Goal: Task Accomplishment & Management: Use online tool/utility

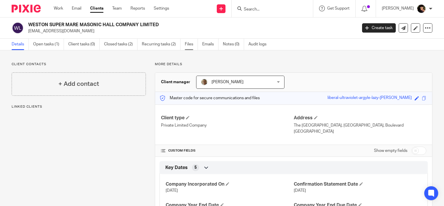
click at [185, 45] on link "Files" at bounding box center [191, 44] width 13 height 11
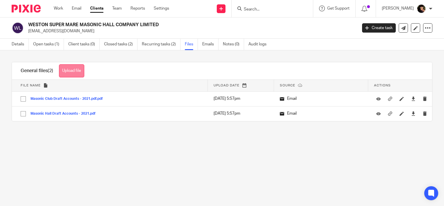
click at [78, 74] on button "Upload file" at bounding box center [71, 70] width 25 height 13
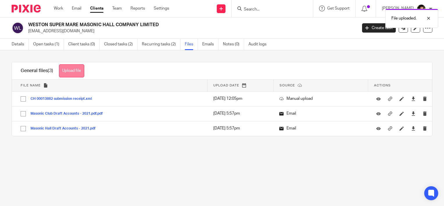
click at [78, 70] on button "Upload file" at bounding box center [71, 70] width 25 height 13
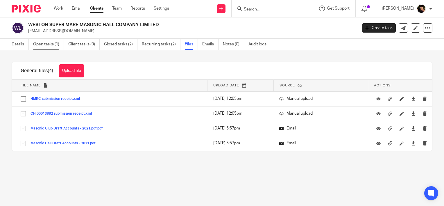
click at [52, 40] on link "Open tasks (1)" at bounding box center [48, 44] width 31 height 11
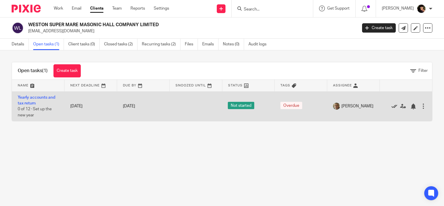
click at [385, 106] on div at bounding box center [402, 106] width 35 height 6
click at [392, 107] on icon at bounding box center [395, 106] width 6 height 6
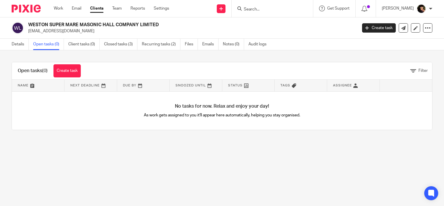
click at [256, 12] on div at bounding box center [272, 8] width 81 height 17
click at [259, 10] on input "Search" at bounding box center [269, 9] width 52 height 5
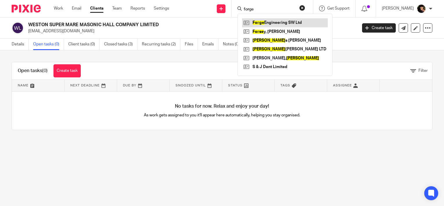
type input "forge"
click at [270, 23] on link at bounding box center [285, 22] width 86 height 9
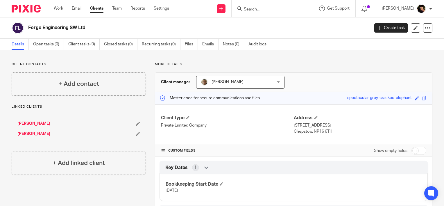
click at [259, 12] on input "Search" at bounding box center [269, 9] width 52 height 5
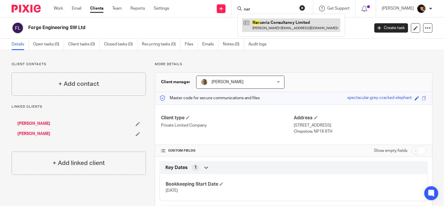
type input "nar"
click at [278, 29] on link at bounding box center [291, 24] width 98 height 13
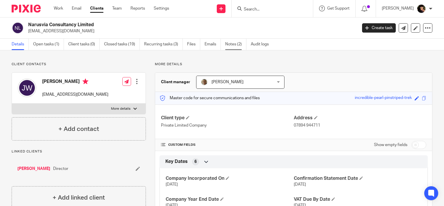
click at [231, 49] on link "Notes (2)" at bounding box center [235, 44] width 21 height 11
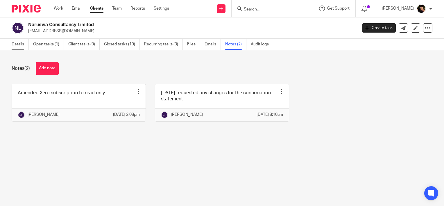
click at [19, 43] on link "Details" at bounding box center [20, 44] width 17 height 11
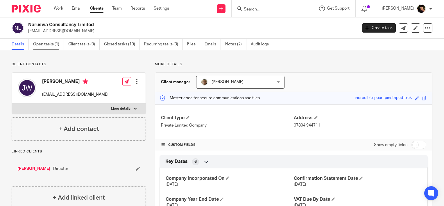
click at [40, 47] on link "Open tasks (1)" at bounding box center [48, 44] width 31 height 11
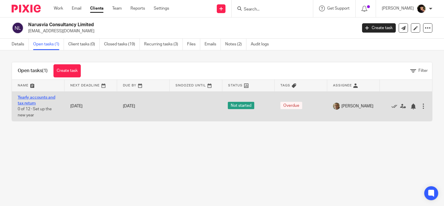
click at [37, 98] on link "Yearly accounts and tax return" at bounding box center [36, 100] width 37 height 10
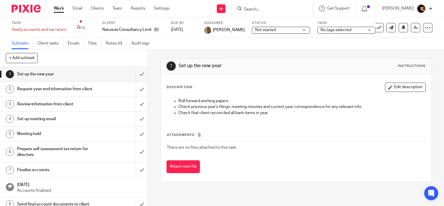
click at [321, 31] on span "No tags selected" at bounding box center [336, 30] width 31 height 4
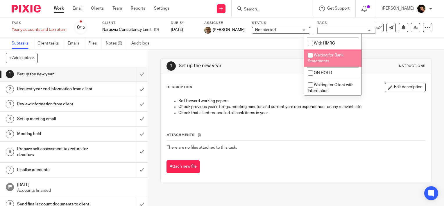
scroll to position [191, 0]
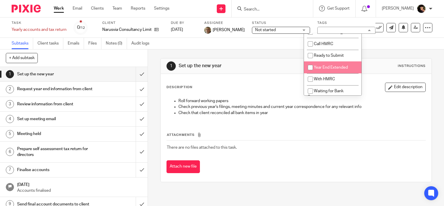
click at [326, 69] on span "Year End Extended" at bounding box center [331, 67] width 34 height 4
checkbox input "true"
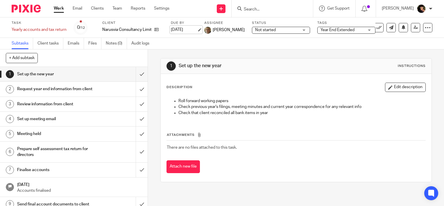
click at [197, 30] on link "31 Aug 2025" at bounding box center [184, 30] width 26 height 6
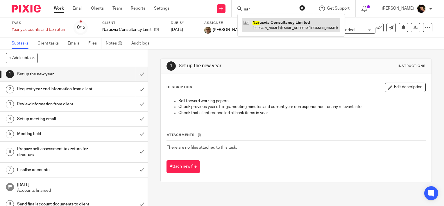
type input "nar"
click at [285, 25] on link at bounding box center [291, 24] width 98 height 13
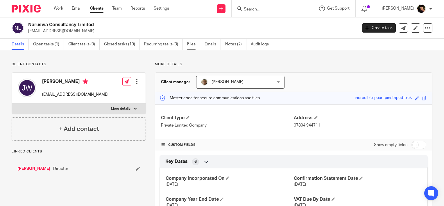
click at [194, 46] on link "Files" at bounding box center [193, 44] width 13 height 11
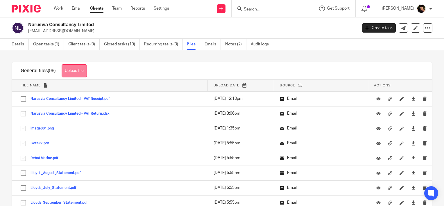
click at [73, 68] on button "Upload file" at bounding box center [74, 70] width 25 height 13
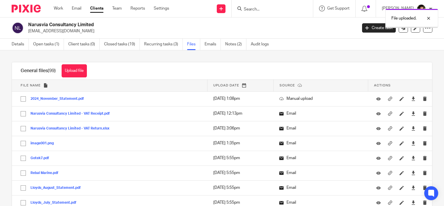
click at [74, 69] on button "Upload file" at bounding box center [74, 70] width 25 height 13
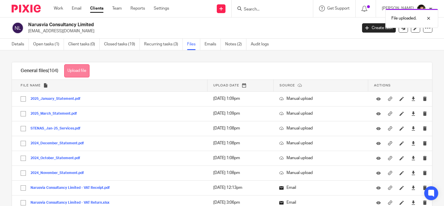
click at [74, 68] on button "Upload file" at bounding box center [76, 70] width 25 height 13
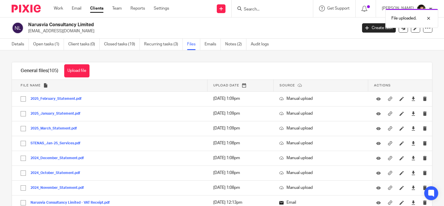
drag, startPoint x: 80, startPoint y: 70, endPoint x: 436, endPoint y: 92, distance: 357.0
click at [80, 70] on button "Upload file" at bounding box center [76, 70] width 25 height 13
drag, startPoint x: 0, startPoint y: 0, endPoint x: 96, endPoint y: 72, distance: 120.0
click at [85, 69] on button "Upload file" at bounding box center [76, 70] width 25 height 13
click at [86, 71] on button "Upload file" at bounding box center [76, 70] width 25 height 13
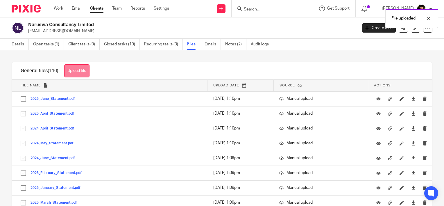
click at [81, 69] on button "Upload file" at bounding box center [76, 70] width 25 height 13
